Goal: Task Accomplishment & Management: Use online tool/utility

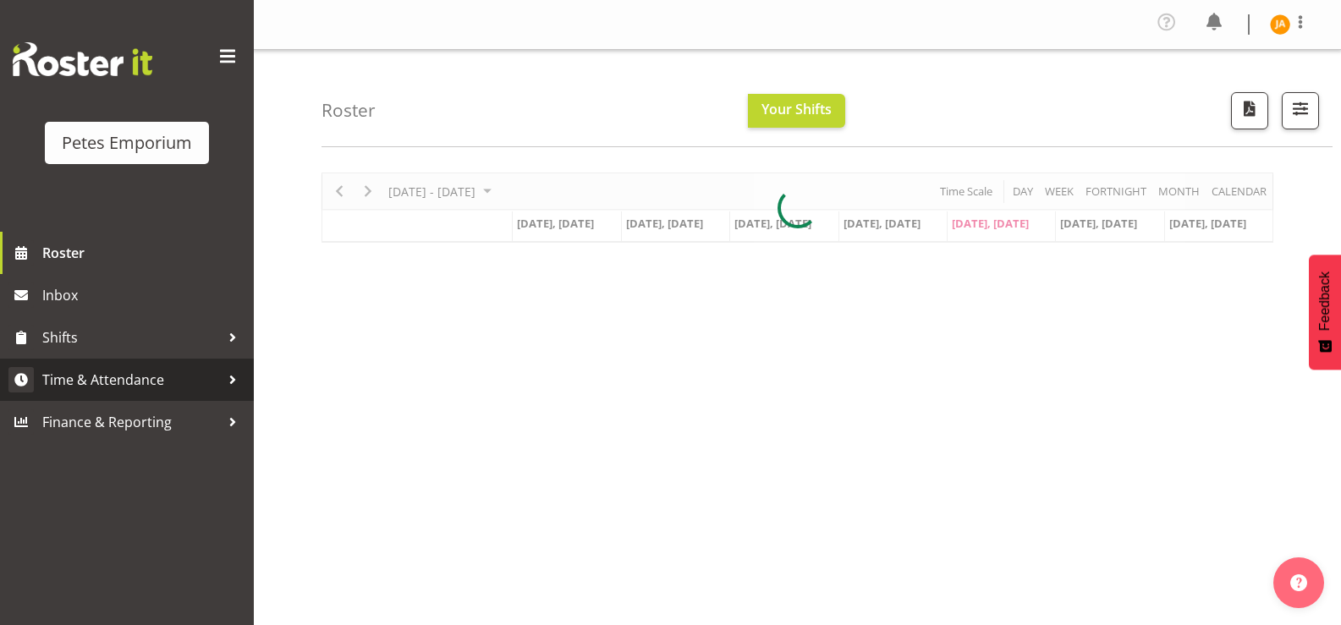
click at [154, 374] on span "Time & Attendance" at bounding box center [131, 379] width 178 height 25
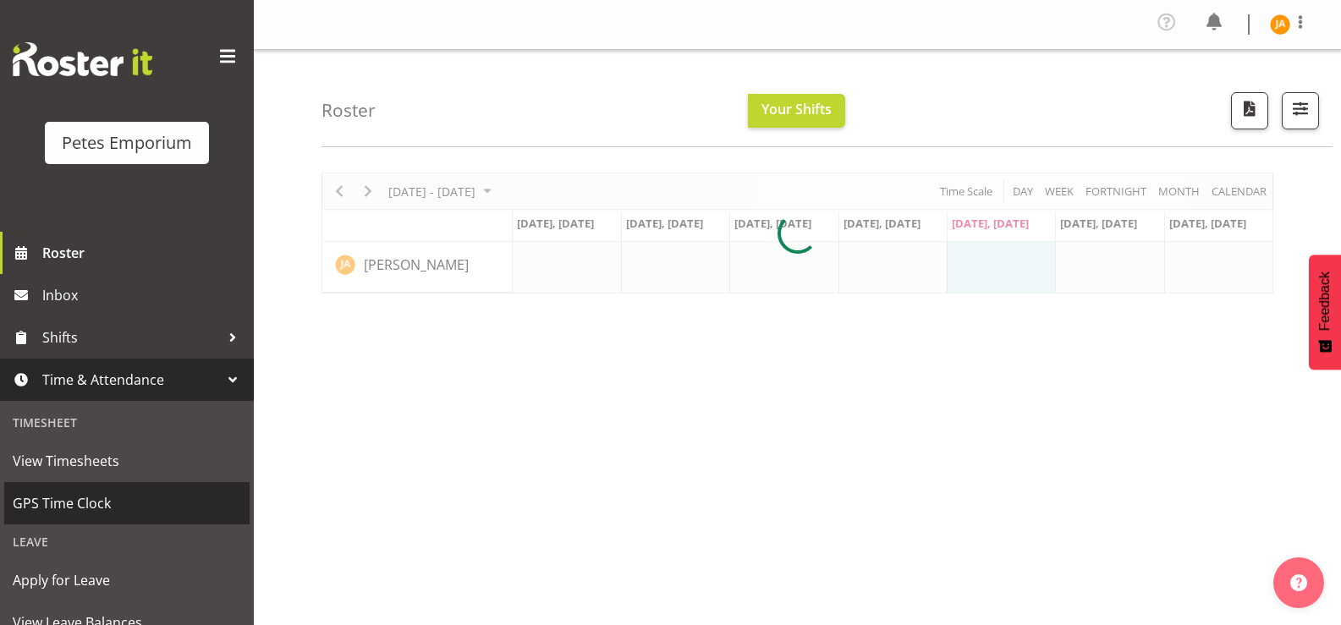
click at [96, 516] on span "GPS Time Clock" at bounding box center [127, 503] width 228 height 25
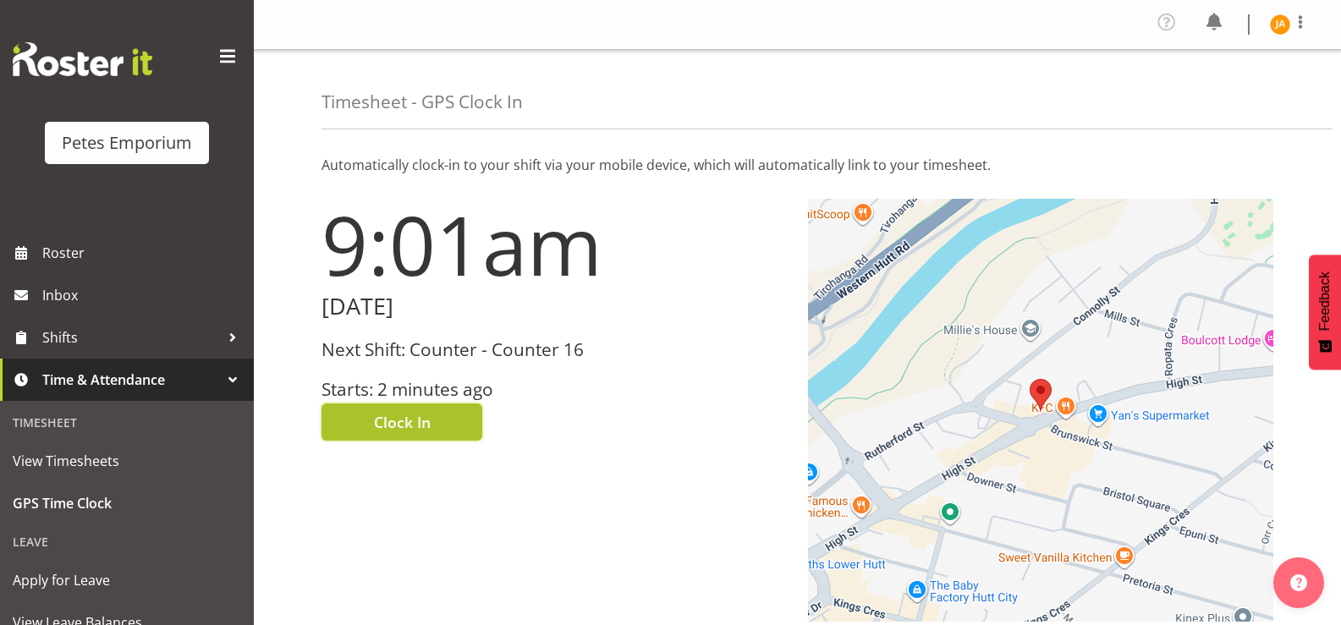
click at [409, 430] on span "Clock In" at bounding box center [402, 422] width 57 height 22
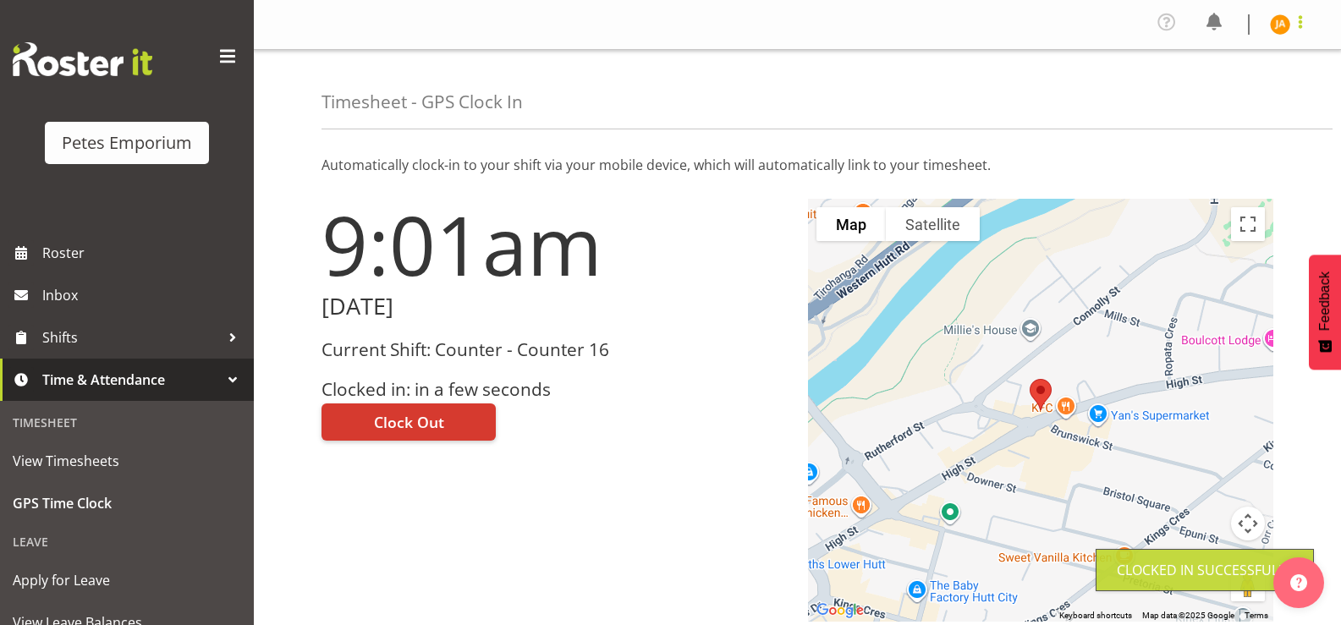
click at [1301, 21] on span at bounding box center [1300, 22] width 20 height 20
click at [1218, 96] on link "Log Out" at bounding box center [1229, 93] width 162 height 30
